Goal: Task Accomplishment & Management: Manage account settings

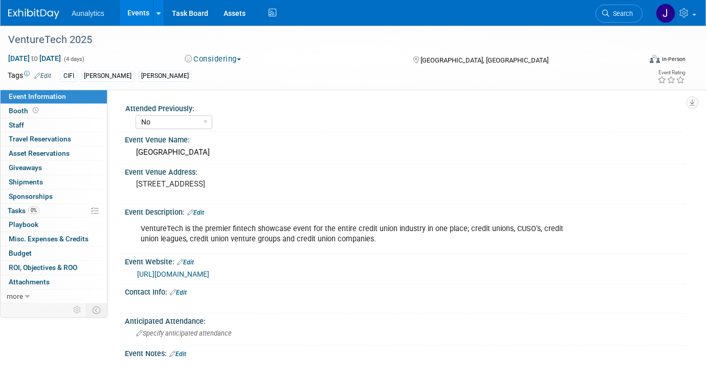
select select "No"
click at [139, 15] on link "Events" at bounding box center [138, 13] width 37 height 26
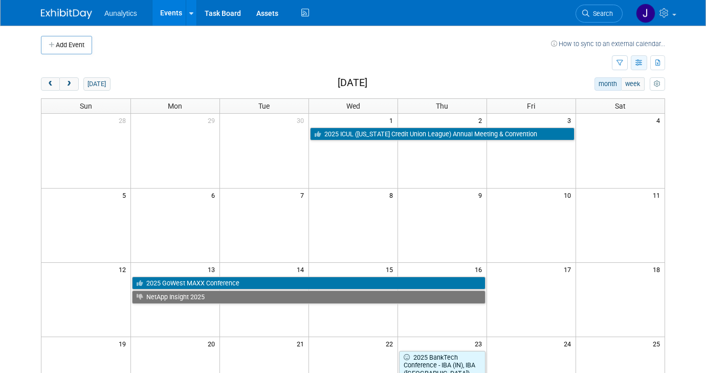
click at [638, 66] on button "button" at bounding box center [639, 62] width 16 height 15
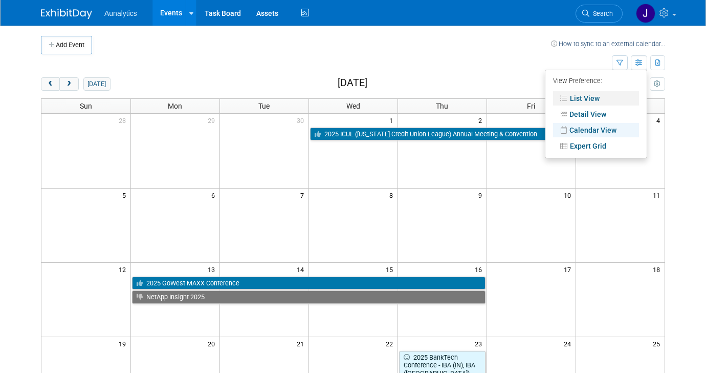
click at [612, 93] on link "List View" at bounding box center [596, 98] width 86 height 14
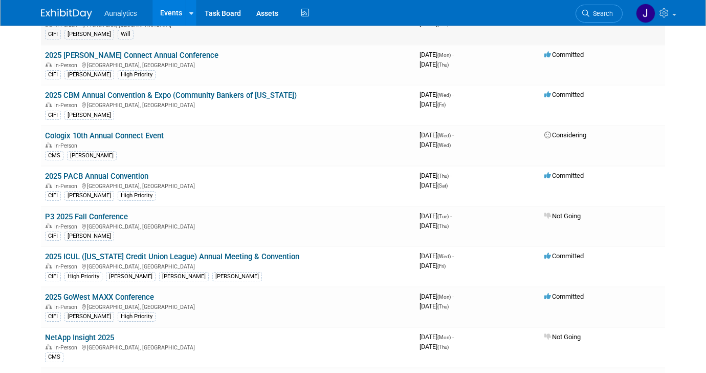
scroll to position [231, 0]
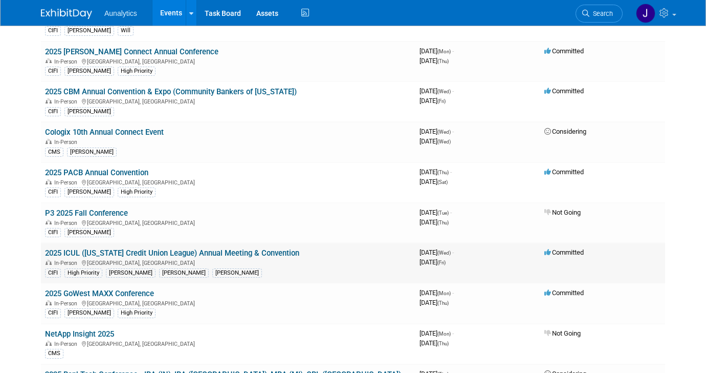
click at [146, 253] on link "2025 ICUL (Indiana Credit Union League) Annual Meeting & Convention" at bounding box center [172, 252] width 254 height 9
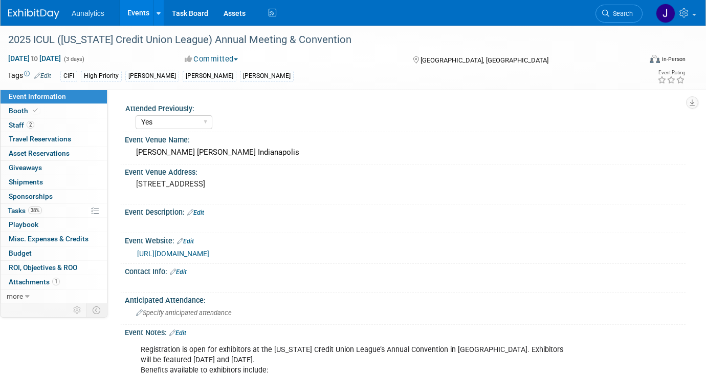
select select "Yes"
click at [68, 108] on link "Booth" at bounding box center [54, 111] width 106 height 14
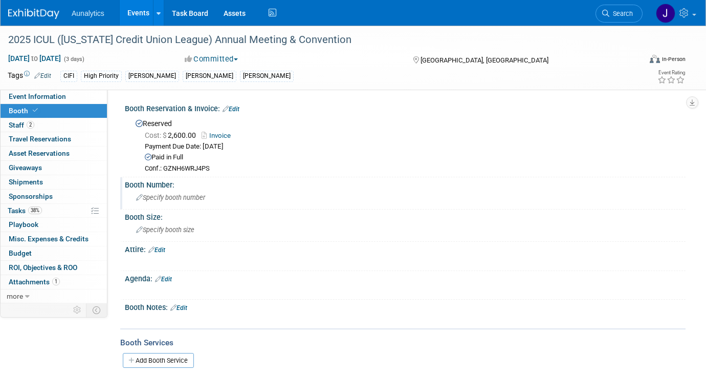
click at [170, 197] on span "Specify booth number" at bounding box center [170, 198] width 69 height 8
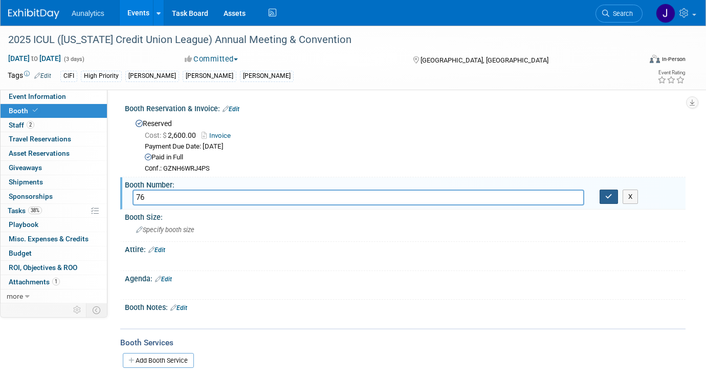
type input "76"
click at [615, 198] on button "button" at bounding box center [609, 196] width 18 height 14
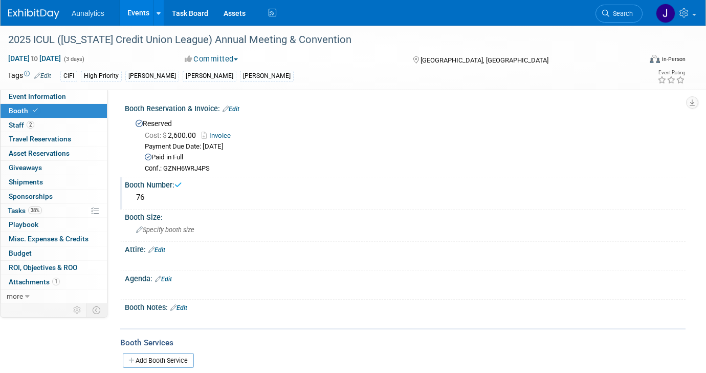
click at [134, 18] on link "Events" at bounding box center [138, 13] width 37 height 26
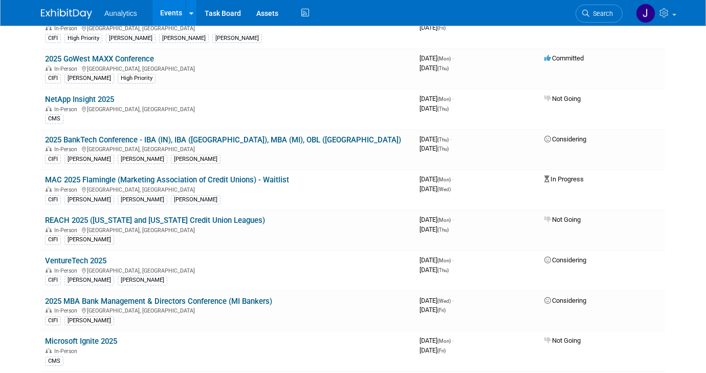
scroll to position [470, 0]
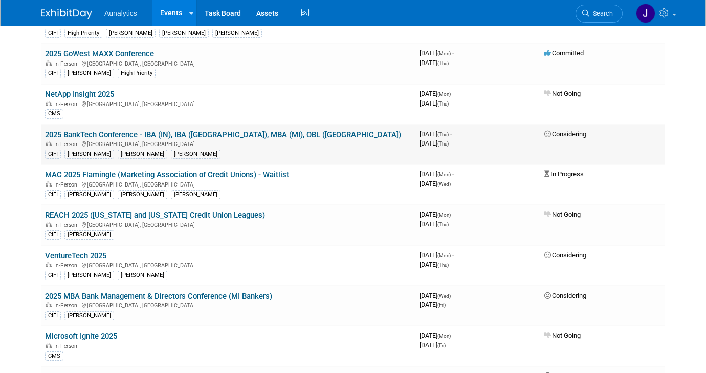
click at [237, 136] on link "2025 BankTech Conference - IBA (IN), IBA ([GEOGRAPHIC_DATA]), MBA (MI), OBL ([G…" at bounding box center [223, 134] width 356 height 9
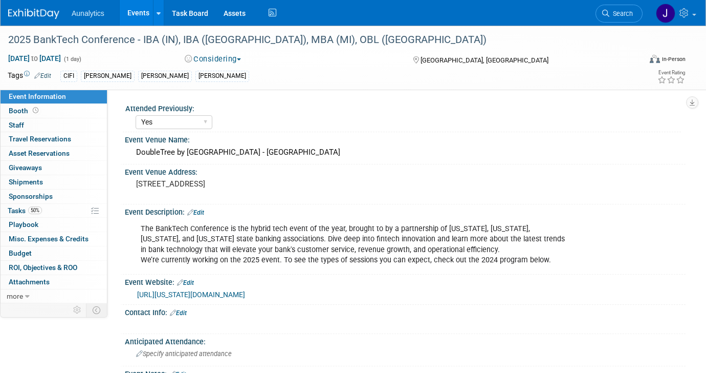
select select "Yes"
select select "Submitted"
click at [75, 115] on link "Booth" at bounding box center [54, 111] width 106 height 14
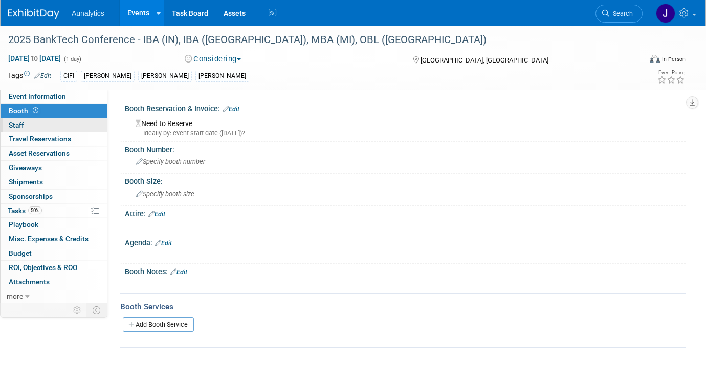
click at [75, 129] on link "0 Staff 0" at bounding box center [54, 125] width 106 height 14
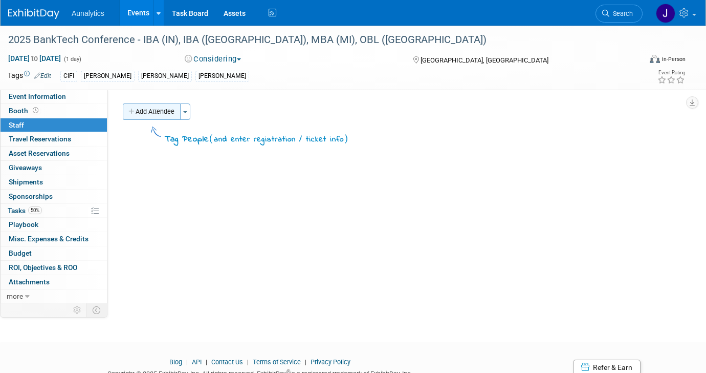
click at [175, 110] on button "Add Attendee" at bounding box center [152, 111] width 58 height 16
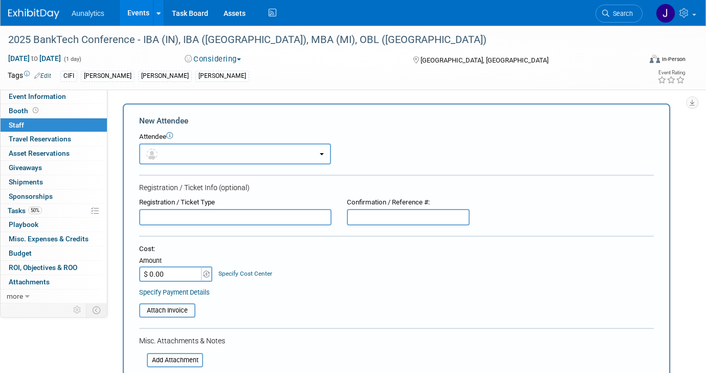
click at [156, 161] on button "button" at bounding box center [235, 153] width 192 height 21
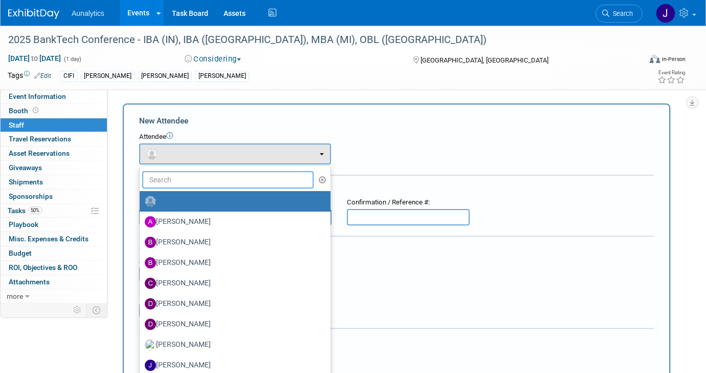
click at [174, 184] on input "text" at bounding box center [227, 179] width 171 height 17
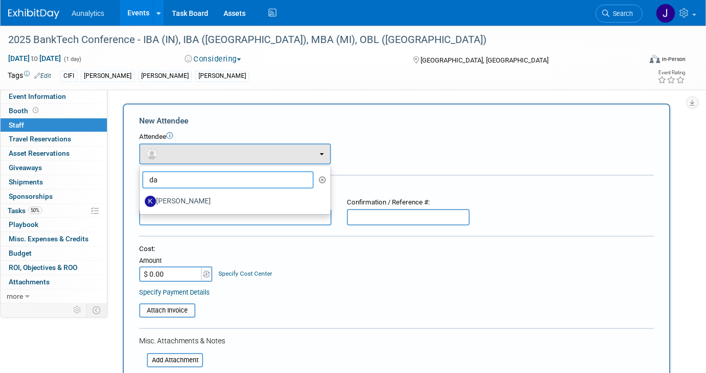
type input "d"
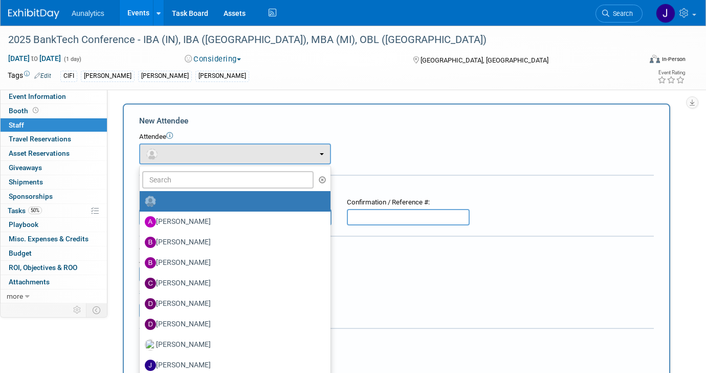
click at [336, 128] on form "New Attendee Attendee <img src="https://www.exhibitday.com/Images/Unassigned-Us…" at bounding box center [396, 303] width 515 height 376
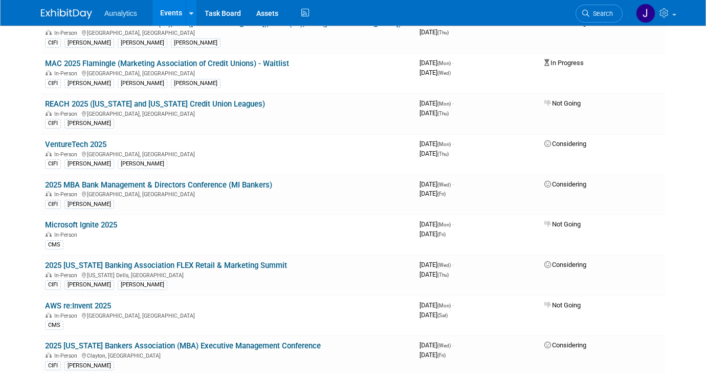
scroll to position [585, 0]
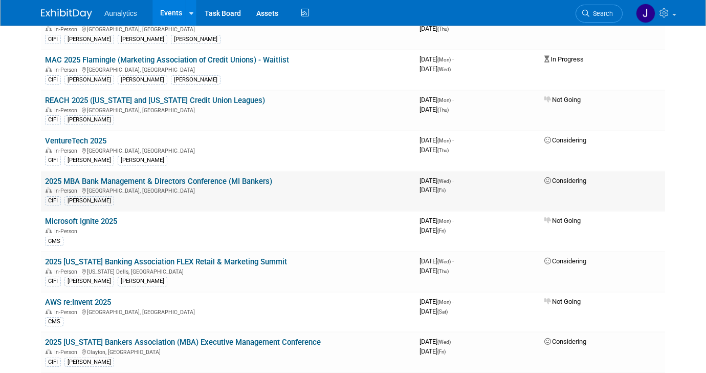
drag, startPoint x: 289, startPoint y: 177, endPoint x: 46, endPoint y: 183, distance: 243.7
click at [46, 183] on td "2025 MBA Bank Management & Directors Conference (MI Bankers) In-Person Detroit,…" at bounding box center [228, 191] width 375 height 40
copy link "2025 MBA Bank Management & Directors Conference (MI Bankers)"
click at [673, 15] on span at bounding box center [675, 15] width 4 height 2
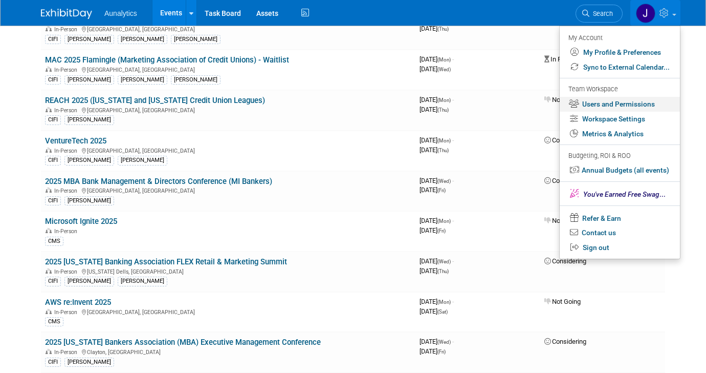
click at [620, 108] on link "Users and Permissions" at bounding box center [620, 104] width 120 height 15
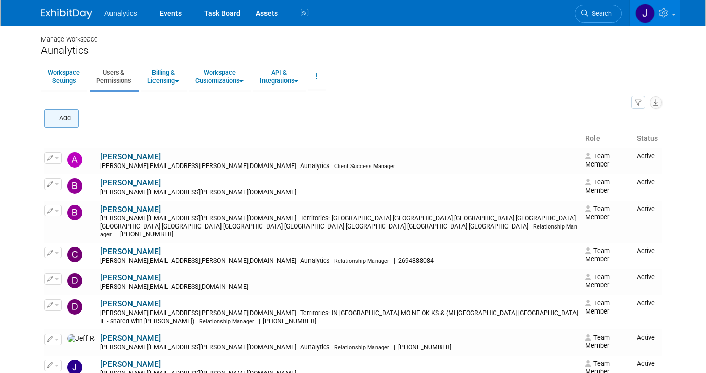
click at [55, 121] on icon "button" at bounding box center [55, 118] width 7 height 7
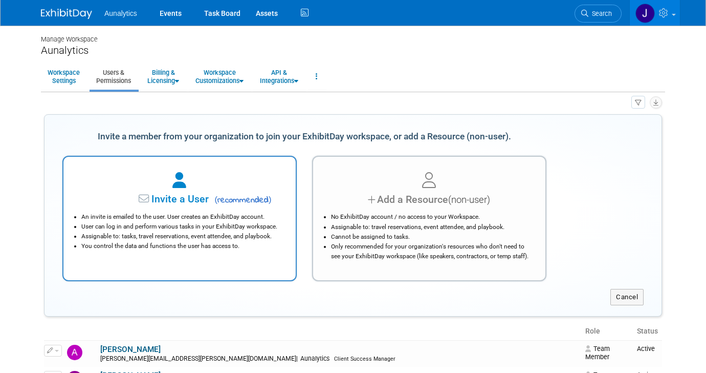
click at [195, 202] on span "Invite a User" at bounding box center [148, 199] width 121 height 12
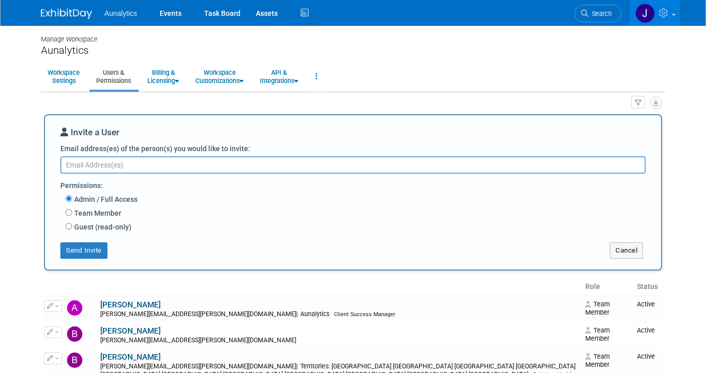
type textarea "D"
click at [202, 171] on textarea "dav" at bounding box center [353, 164] width 586 height 17
paste textarea "David.Cieslak@aunalytics.com"
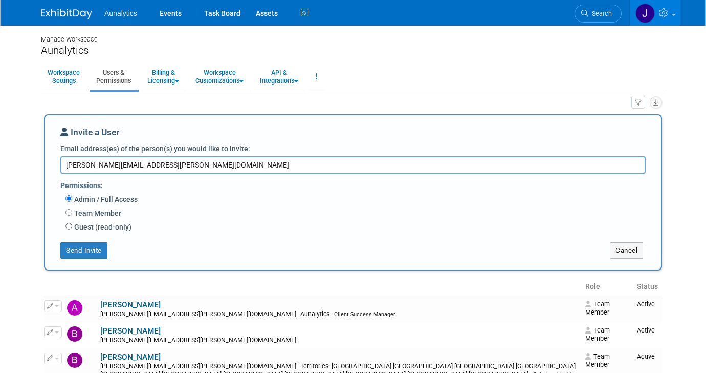
type textarea "David.Cieslak@aunalytics.com"
click at [118, 214] on label "Team Member" at bounding box center [96, 213] width 49 height 10
click at [72, 214] on input "Team Member" at bounding box center [69, 212] width 7 height 7
radio input "true"
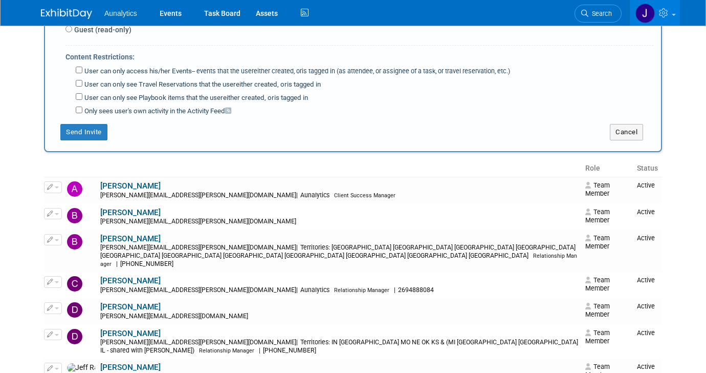
scroll to position [874, 0]
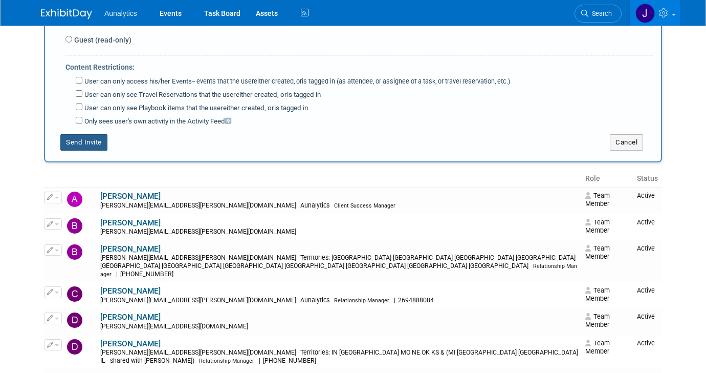
click at [71, 134] on button "Send Invite" at bounding box center [83, 142] width 47 height 16
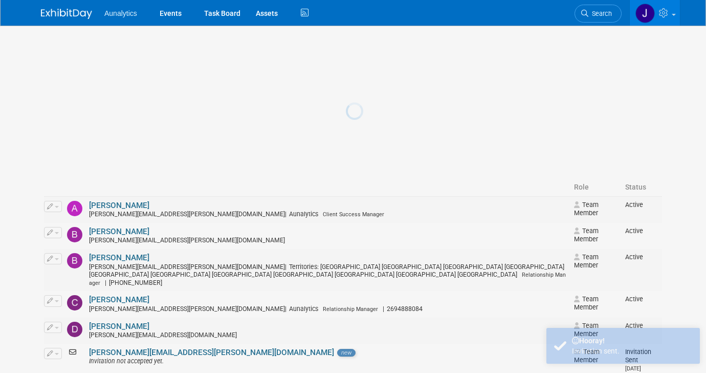
scroll to position [0, 0]
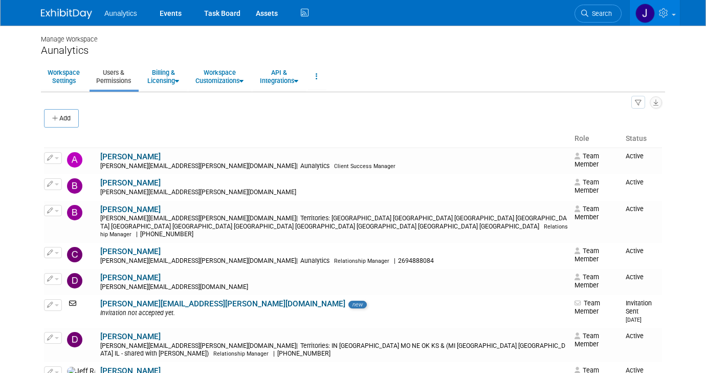
click at [138, 17] on ul "Aunalytics Events Task Board Assets Activity Feed" at bounding box center [207, 13] width 207 height 26
click at [130, 16] on span "Aunalytics" at bounding box center [120, 13] width 33 height 8
click at [176, 12] on link "Events" at bounding box center [170, 13] width 37 height 26
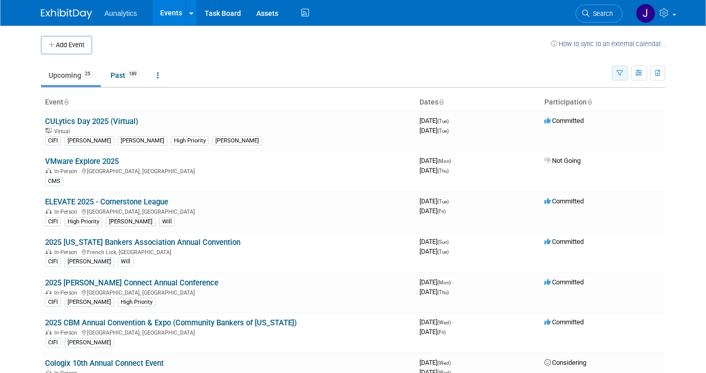
click at [617, 72] on icon "button" at bounding box center [620, 73] width 7 height 7
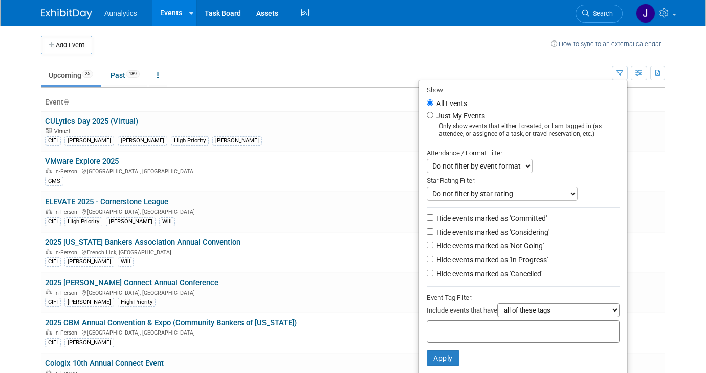
click at [489, 248] on label "Hide events marked as 'Not Going'" at bounding box center [490, 246] width 110 height 10
click at [434, 248] on input "Hide events marked as 'Not Going'" at bounding box center [430, 245] width 7 height 7
checkbox input "true"
click at [435, 358] on button "Apply" at bounding box center [443, 357] width 33 height 15
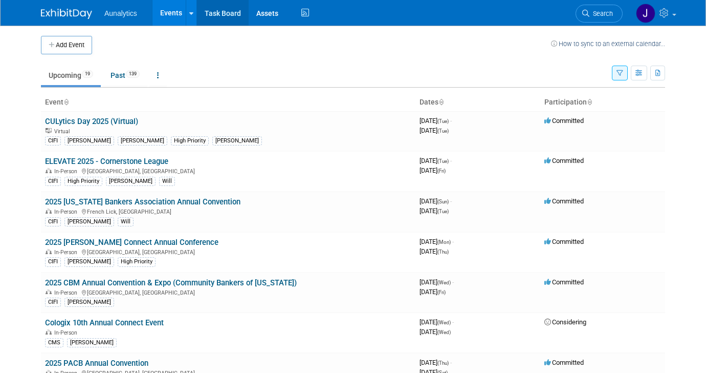
click at [225, 16] on link "Task Board" at bounding box center [223, 13] width 52 height 26
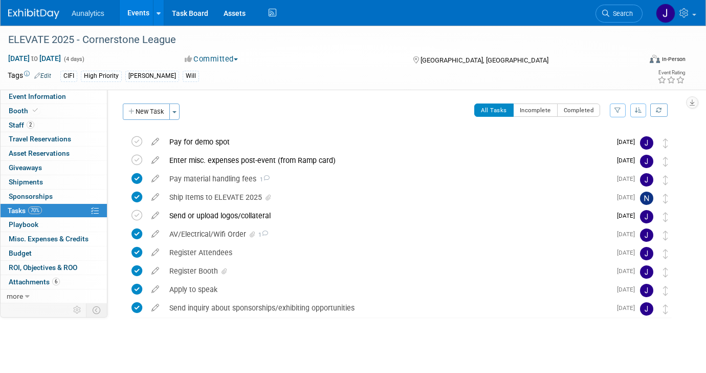
click at [129, 19] on link "Events" at bounding box center [138, 13] width 37 height 26
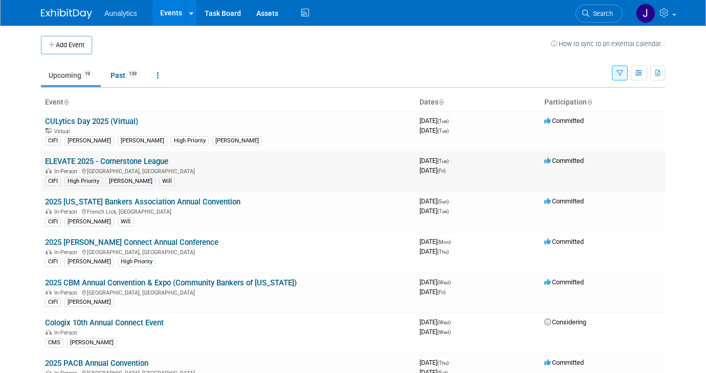
click at [128, 164] on link "ELEVATE 2025 - Cornerstone League" at bounding box center [106, 161] width 123 height 9
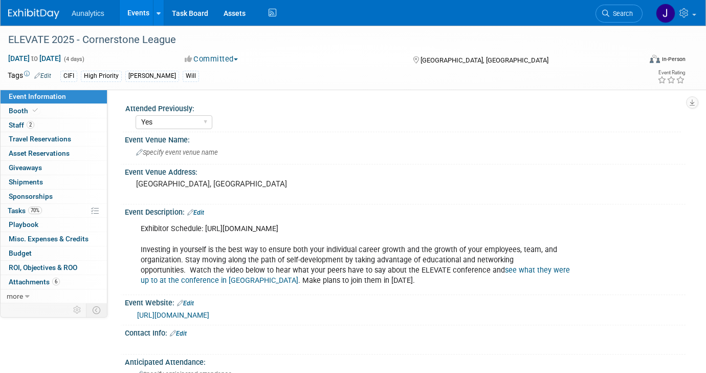
select select "Yes"
select select "Submitted"
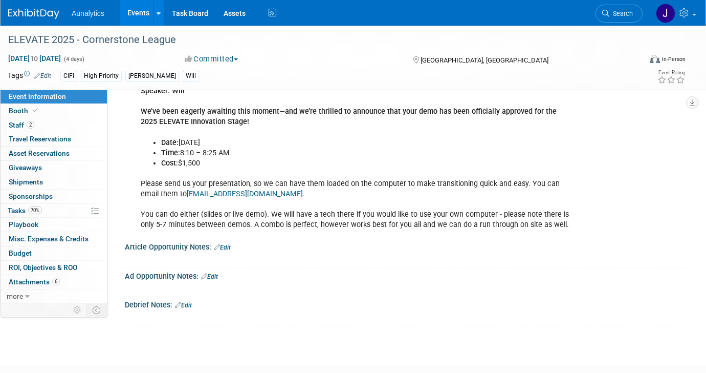
scroll to position [757, 0]
